Goal: Task Accomplishment & Management: Use online tool/utility

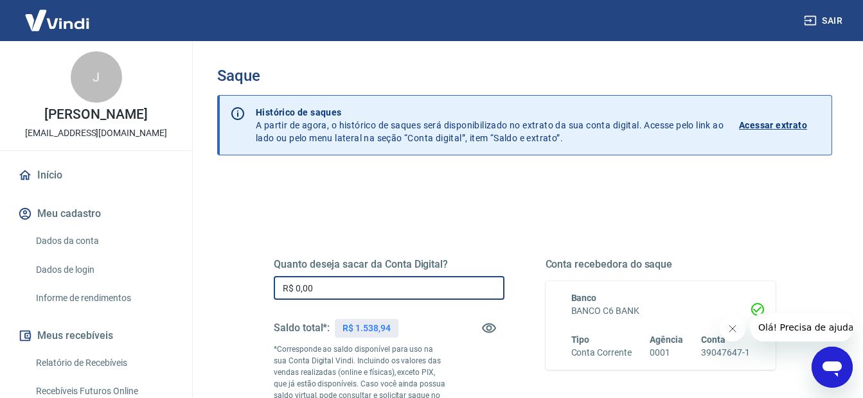
click at [349, 290] on input "R$ 0,00" at bounding box center [389, 288] width 231 height 24
type input "R$ 1.538,94"
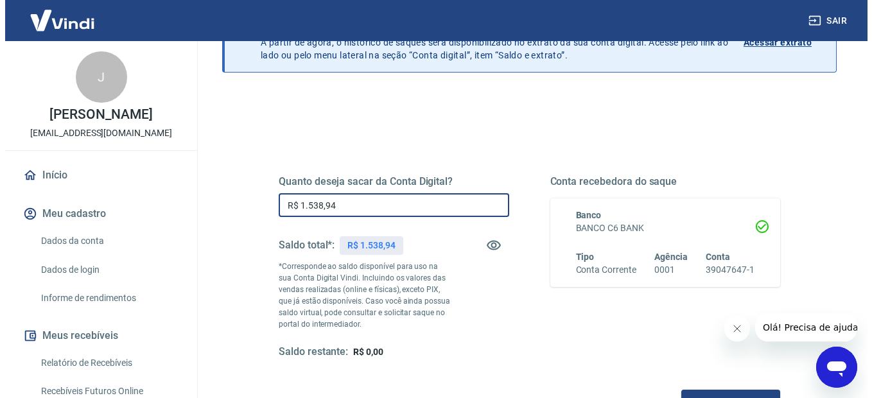
scroll to position [193, 0]
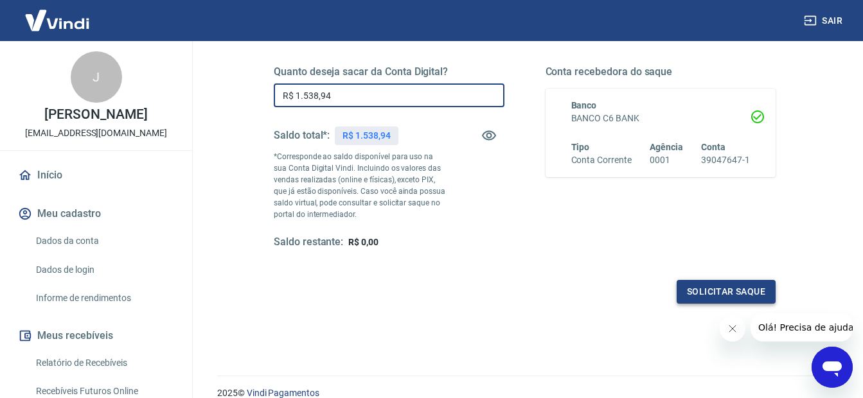
click at [750, 289] on button "Solicitar saque" at bounding box center [725, 292] width 99 height 24
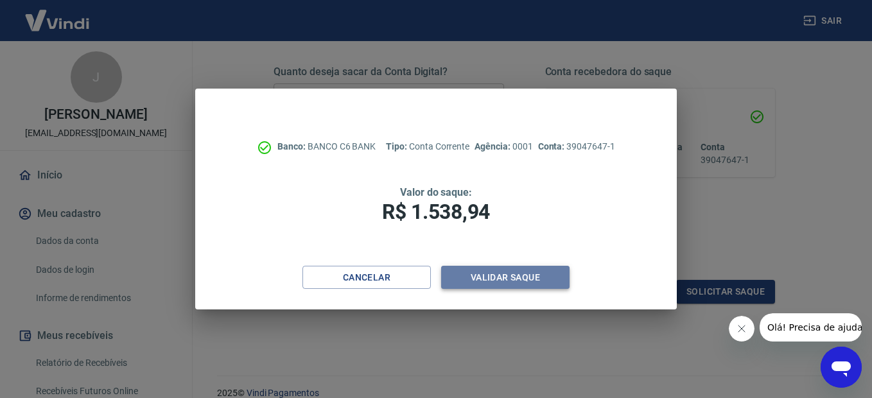
click at [506, 276] on button "Validar saque" at bounding box center [505, 278] width 128 height 24
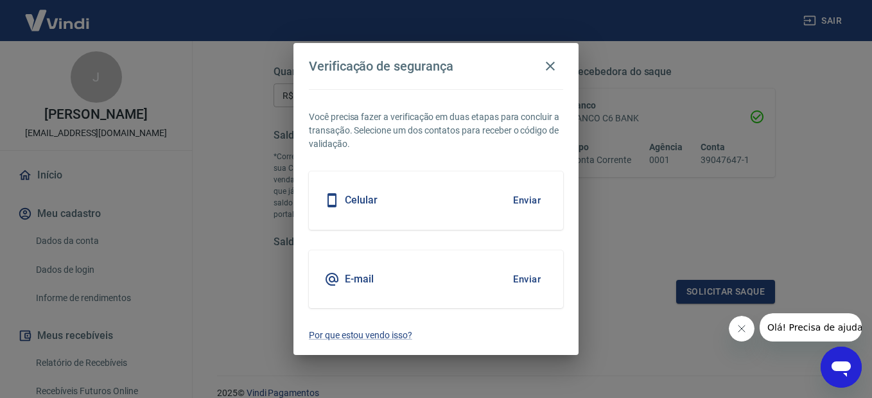
click at [527, 203] on button "Enviar" at bounding box center [527, 200] width 42 height 27
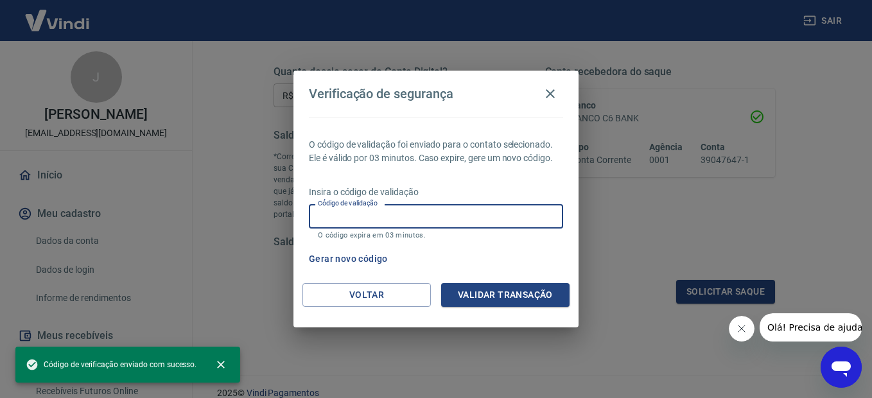
click at [412, 219] on input "Código de validação" at bounding box center [436, 216] width 254 height 24
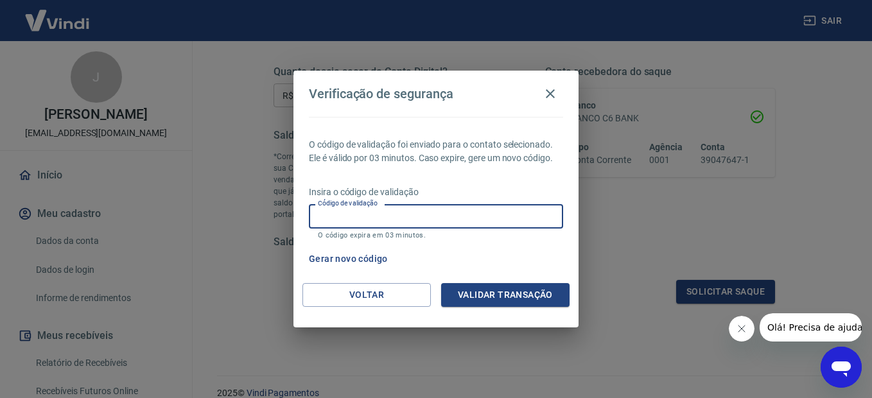
click at [414, 214] on input "Código de validação" at bounding box center [436, 216] width 254 height 24
type input "634471"
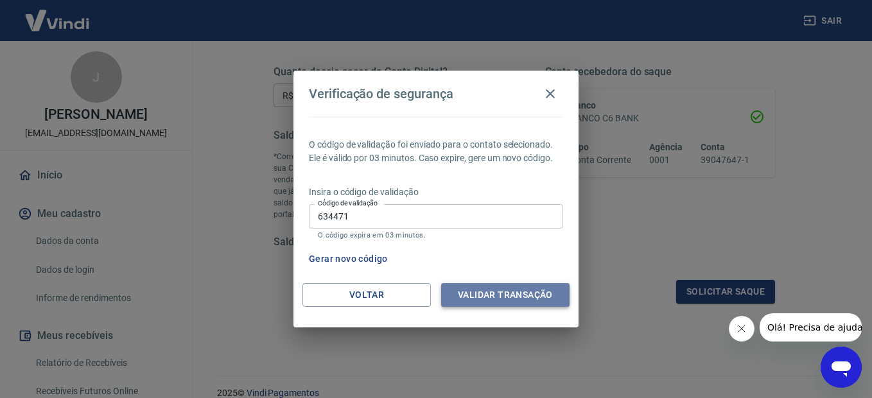
click at [476, 292] on button "Validar transação" at bounding box center [505, 295] width 128 height 24
